Goal: Task Accomplishment & Management: Use online tool/utility

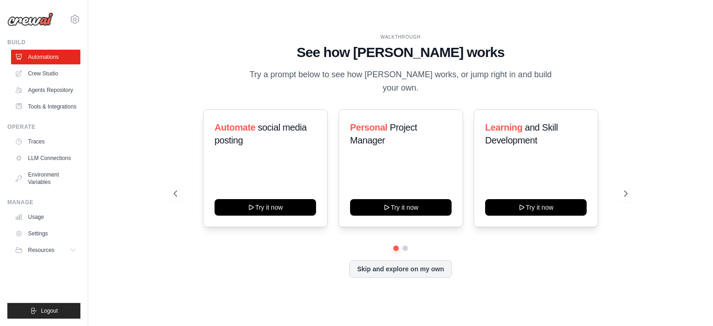
click at [619, 79] on div "WALKTHROUGH See how CrewAI works Try a prompt below to see how CrewAI works, or…" at bounding box center [401, 65] width 454 height 62
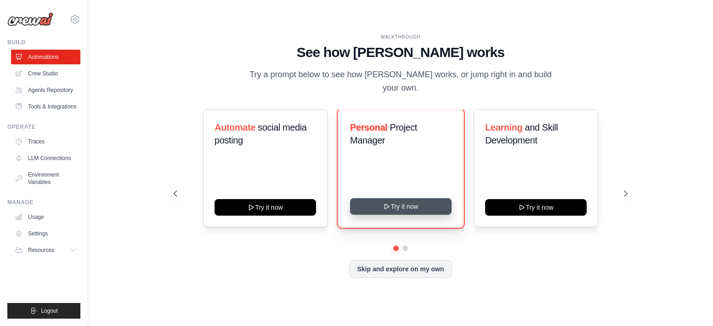
click at [428, 204] on button "Try it now" at bounding box center [401, 206] width 102 height 17
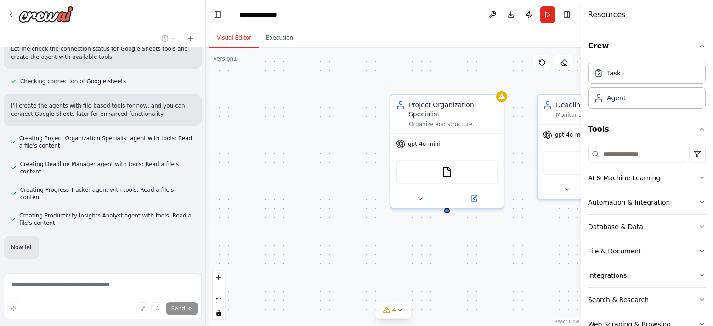
scroll to position [309, 0]
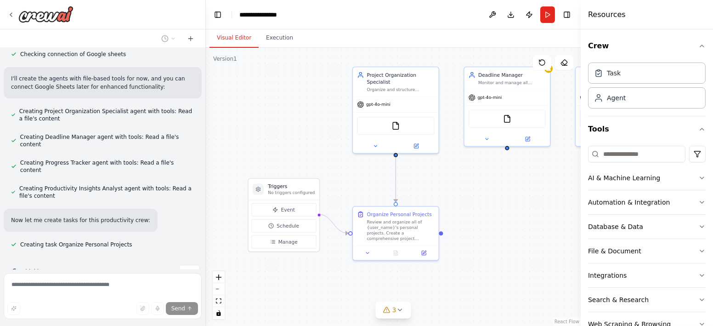
drag, startPoint x: 372, startPoint y: 211, endPoint x: 348, endPoint y: 164, distance: 53.0
click at [348, 164] on div ".deletable-edge-delete-btn { width: 20px; height: 20px; border: 0px solid #ffff…" at bounding box center [393, 187] width 375 height 278
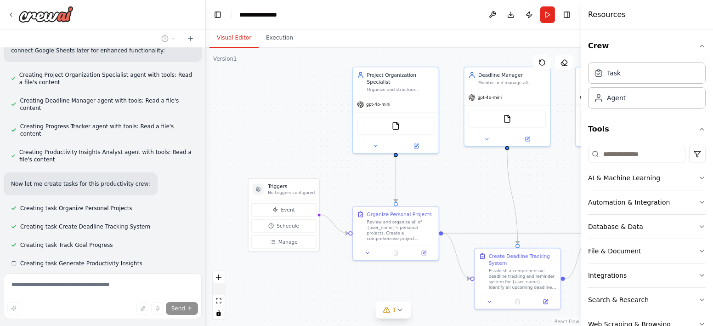
scroll to position [363, 0]
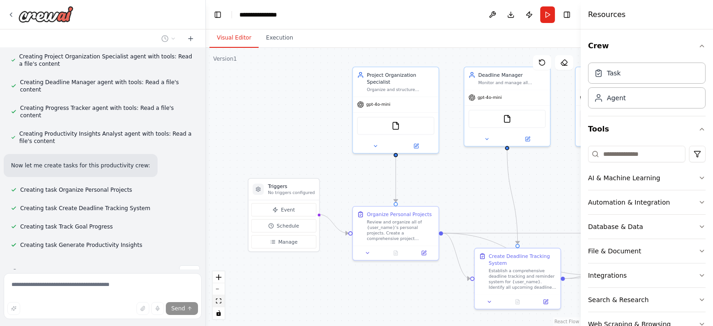
click at [221, 299] on icon "fit view" at bounding box center [219, 300] width 6 height 5
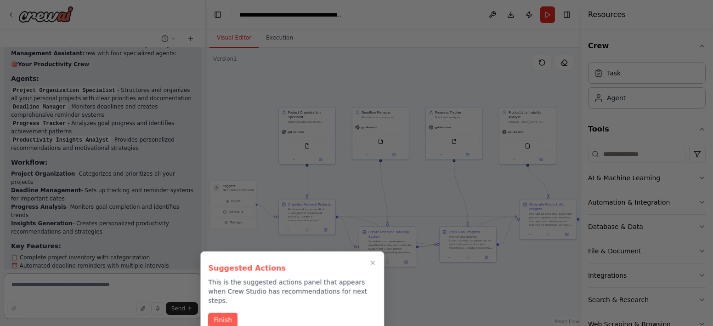
scroll to position [821, 0]
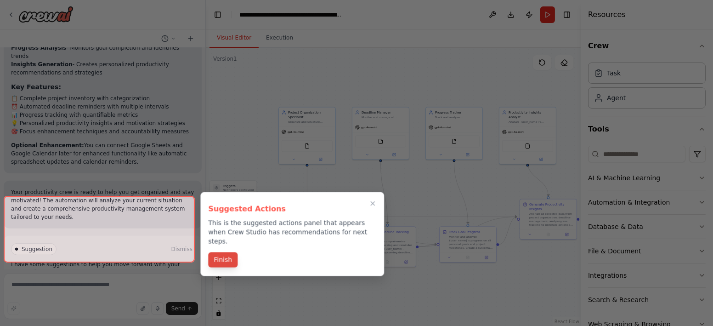
click at [228, 252] on button "Finish" at bounding box center [222, 259] width 29 height 15
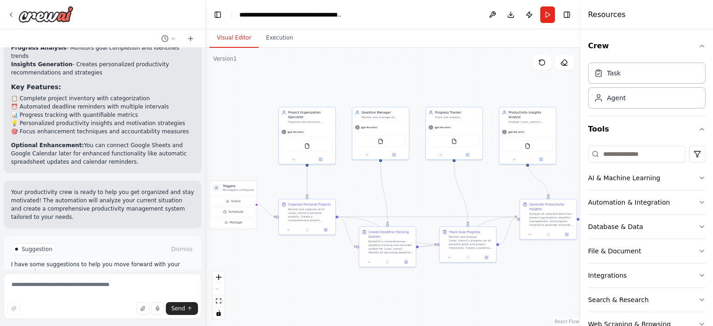
click at [133, 281] on button "Run Automation" at bounding box center [102, 288] width 183 height 15
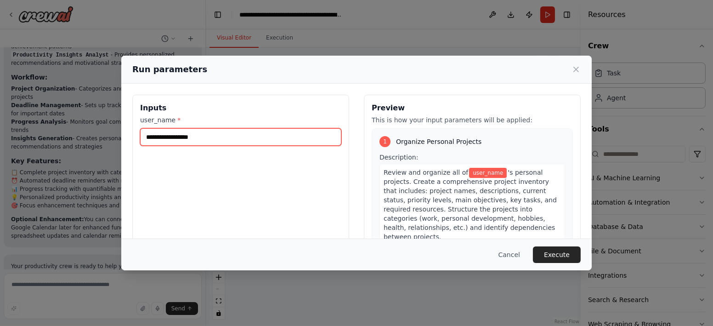
click at [256, 138] on input "user_name *" at bounding box center [240, 136] width 201 height 17
type input "********"
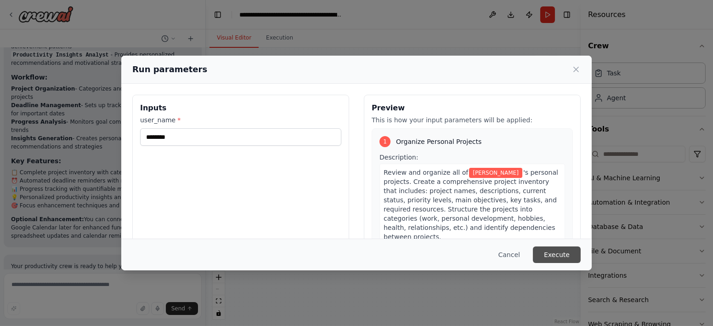
click at [552, 253] on button "Execute" at bounding box center [557, 254] width 48 height 17
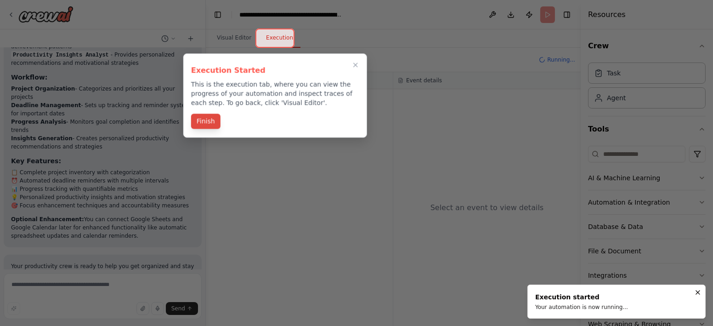
click at [213, 120] on button "Finish" at bounding box center [205, 121] width 29 height 15
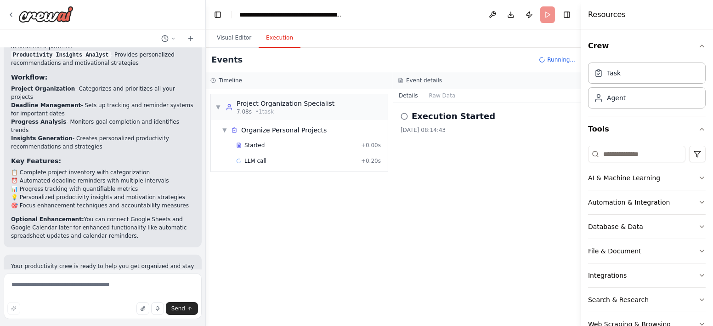
click at [698, 47] on icon "button" at bounding box center [701, 45] width 7 height 7
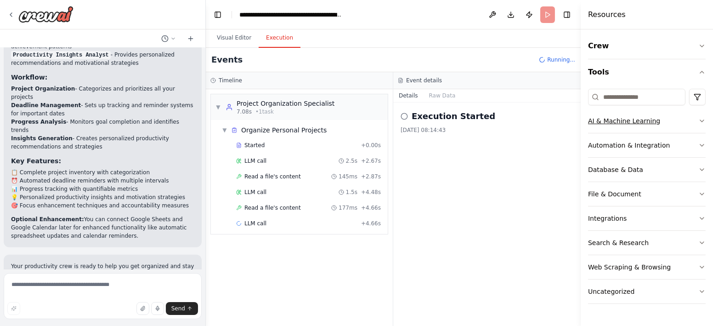
click at [696, 119] on button "AI & Machine Learning" at bounding box center [647, 121] width 118 height 24
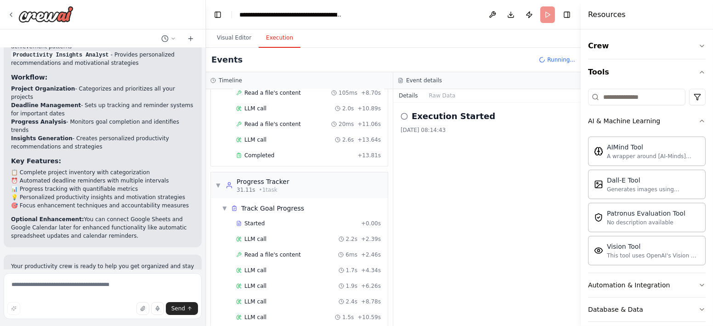
scroll to position [395, 0]
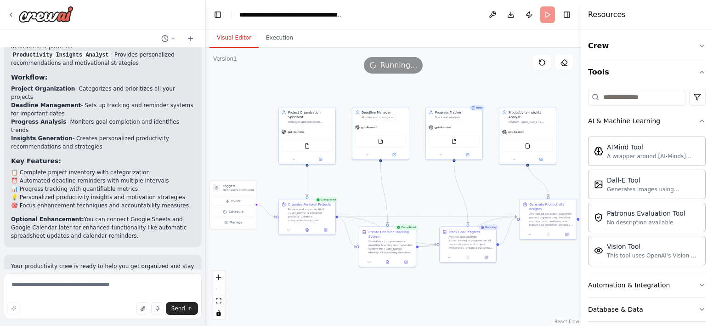
click at [224, 37] on button "Visual Editor" at bounding box center [234, 37] width 49 height 19
drag, startPoint x: 386, startPoint y: 256, endPoint x: 378, endPoint y: 294, distance: 38.0
click at [378, 294] on div at bounding box center [380, 298] width 57 height 10
click at [475, 293] on div ".deletable-edge-delete-btn { width: 20px; height: 20px; border: 0px solid #ffff…" at bounding box center [393, 187] width 375 height 278
click at [476, 290] on div ".deletable-edge-delete-btn { width: 20px; height: 20px; border: 0px solid #ffff…" at bounding box center [393, 187] width 375 height 278
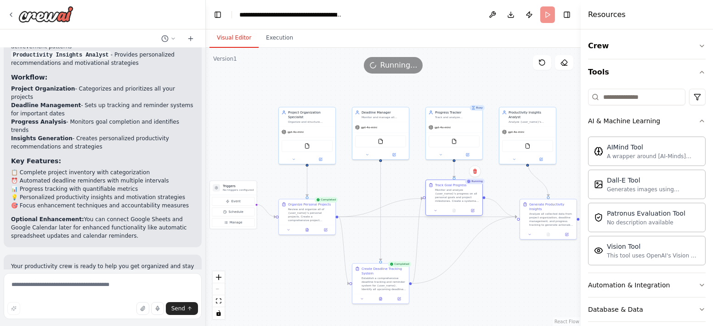
drag, startPoint x: 477, startPoint y: 243, endPoint x: 464, endPoint y: 197, distance: 48.3
click at [464, 197] on div "Monitor and analyze {user_name}'s progress on all personal goals and project mi…" at bounding box center [457, 195] width 45 height 15
drag, startPoint x: 540, startPoint y: 219, endPoint x: 534, endPoint y: 248, distance: 29.3
click at [534, 248] on div "Analyze all collected data from project organization, deadline management, and …" at bounding box center [544, 246] width 45 height 15
drag, startPoint x: 468, startPoint y: 203, endPoint x: 483, endPoint y: 205, distance: 14.8
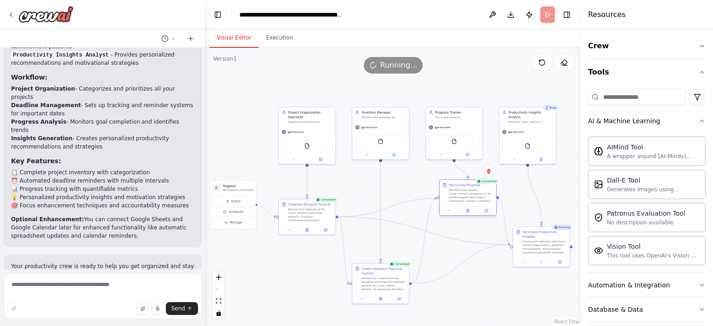
click at [483, 205] on div "Track Goal Progress Monitor and analyze {user_name}'s progress on all personal …" at bounding box center [468, 193] width 57 height 26
drag, startPoint x: 472, startPoint y: 137, endPoint x: 476, endPoint y: 96, distance: 41.5
click at [476, 96] on div "FileReadTool" at bounding box center [458, 99] width 51 height 12
click at [553, 178] on div ".deletable-edge-delete-btn { width: 20px; height: 20px; border: 0px solid #ffff…" at bounding box center [393, 187] width 375 height 278
click at [285, 40] on button "Execution" at bounding box center [280, 37] width 42 height 19
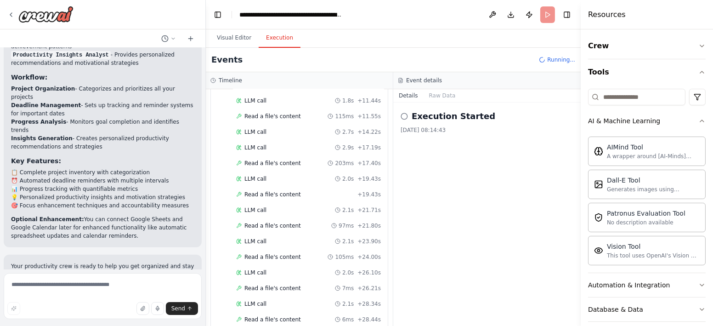
scroll to position [1179, 0]
click at [406, 117] on icon at bounding box center [404, 116] width 7 height 7
click at [403, 113] on icon at bounding box center [404, 116] width 7 height 7
click at [452, 145] on div "Execution Started 03/10/2025 08:14:43" at bounding box center [486, 213] width 187 height 223
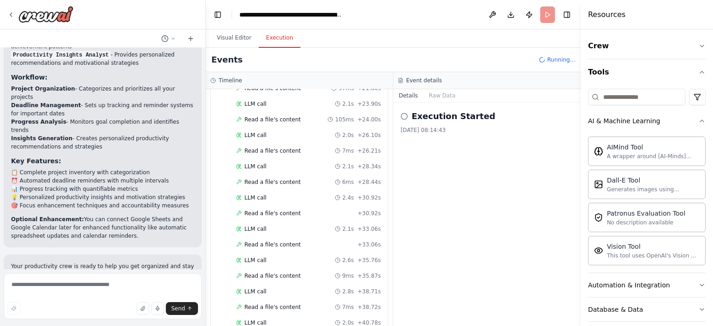
scroll to position [1301, 0]
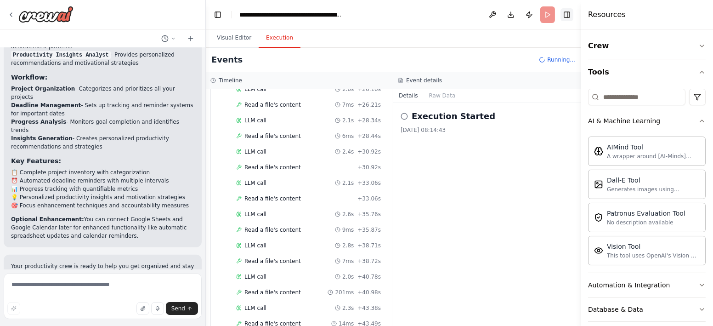
click at [565, 14] on button "Toggle Right Sidebar" at bounding box center [567, 14] width 13 height 13
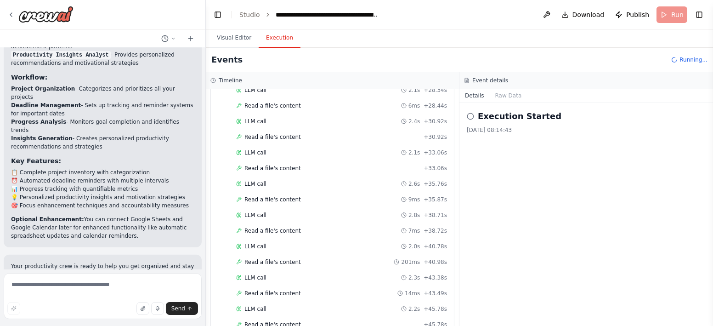
scroll to position [1384, 0]
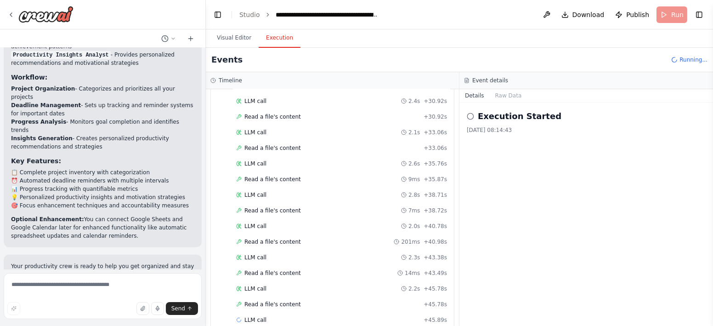
click at [664, 14] on header "**********" at bounding box center [459, 14] width 507 height 29
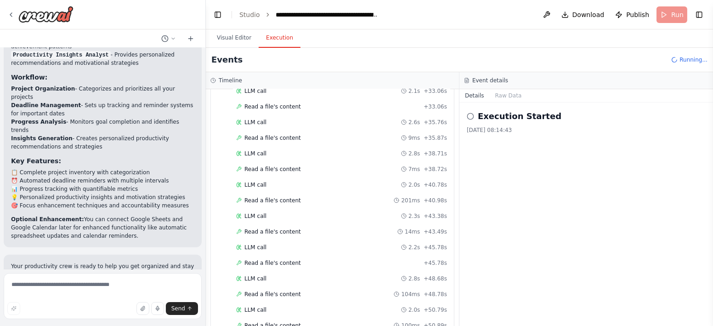
scroll to position [1445, 0]
click at [251, 16] on link "Studio" at bounding box center [249, 14] width 21 height 7
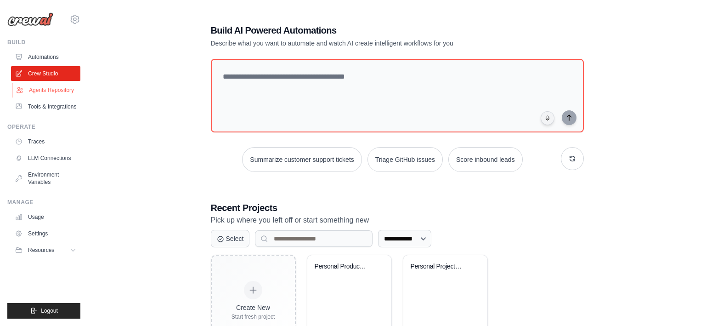
click at [57, 88] on link "Agents Repository" at bounding box center [46, 90] width 69 height 15
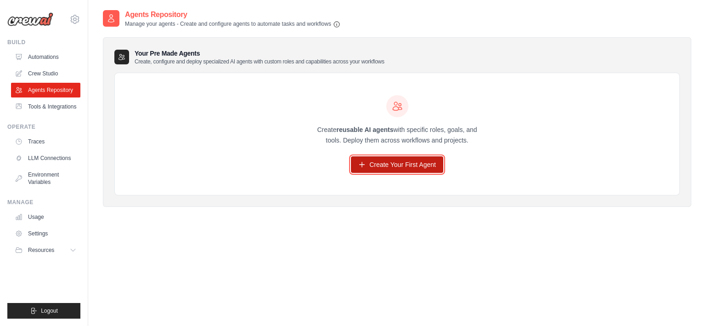
click at [406, 162] on link "Create Your First Agent" at bounding box center [397, 164] width 92 height 17
